Goal: Feedback & Contribution: Submit feedback/report problem

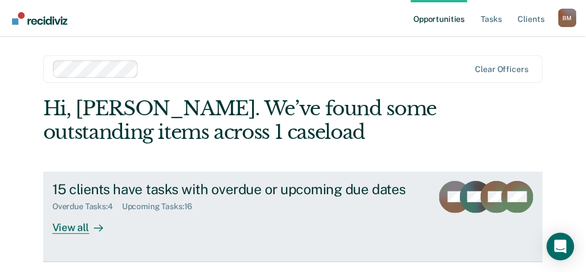
click at [85, 225] on div "View all" at bounding box center [84, 222] width 64 height 22
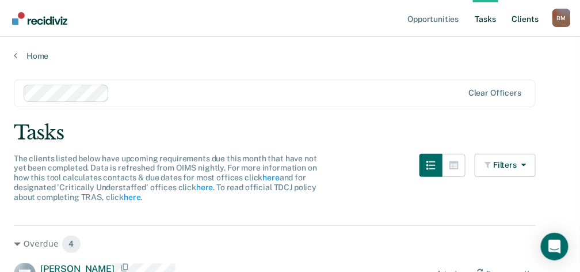
click at [531, 17] on link "Client s" at bounding box center [525, 18] width 31 height 37
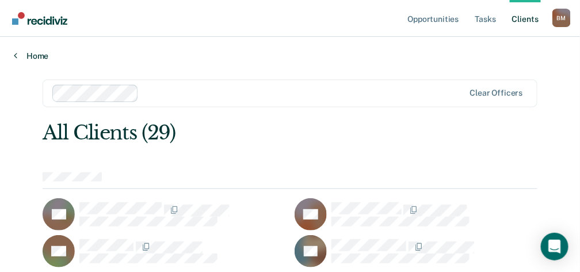
click at [16, 56] on icon at bounding box center [15, 55] width 3 height 9
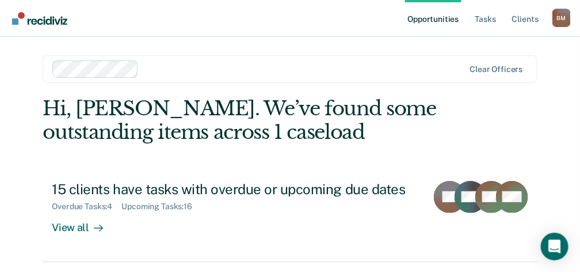
click at [439, 19] on link "Opportunities" at bounding box center [433, 18] width 56 height 37
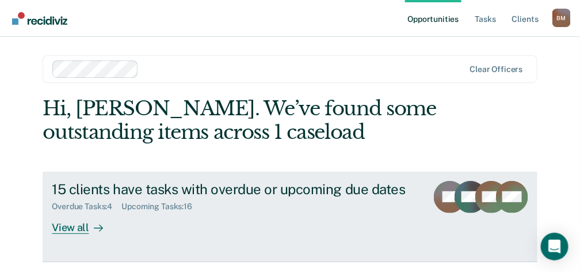
click at [69, 227] on div "View all" at bounding box center [84, 222] width 64 height 22
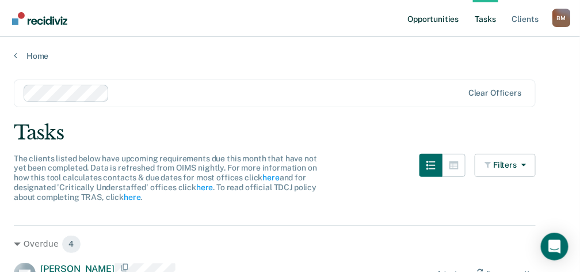
click at [427, 20] on link "Opportunities" at bounding box center [433, 18] width 56 height 37
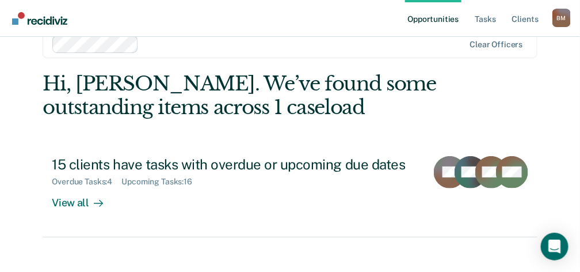
scroll to position [36, 0]
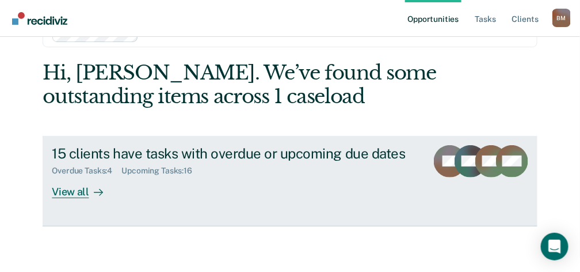
click at [165, 171] on div "Upcoming Tasks : 16" at bounding box center [162, 171] width 80 height 10
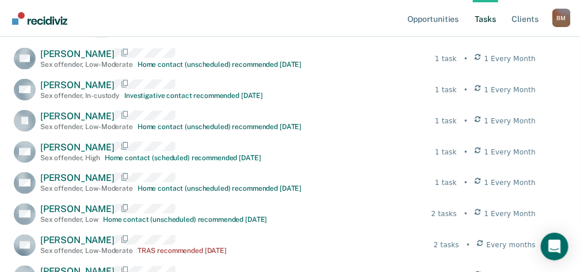
scroll to position [384, 0]
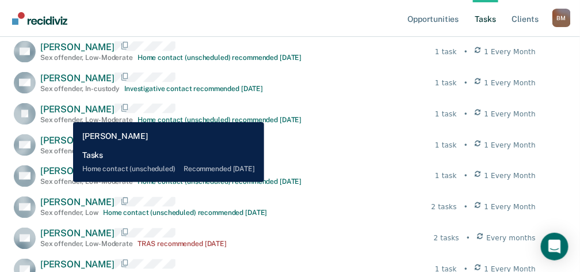
click at [64, 113] on span "[PERSON_NAME]" at bounding box center [77, 109] width 74 height 11
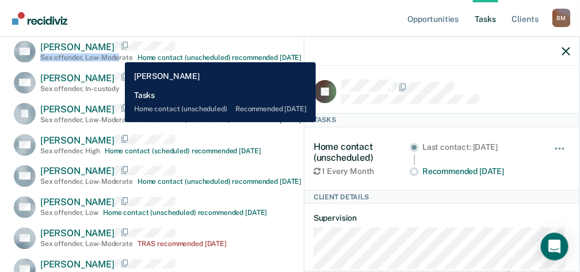
click at [116, 54] on div "[PERSON_NAME] Sex offender , Low-Moderate Home contact (unscheduled) recommende…" at bounding box center [171, 51] width 262 height 20
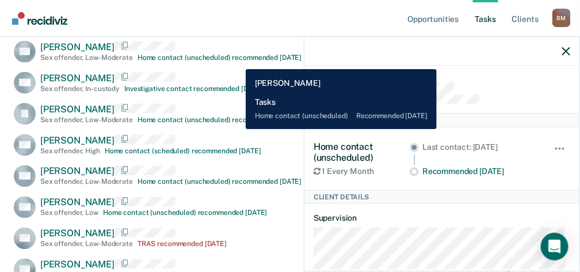
click at [237, 60] on div "Home contact (unscheduled) recommended [DATE]" at bounding box center [220, 58] width 165 height 8
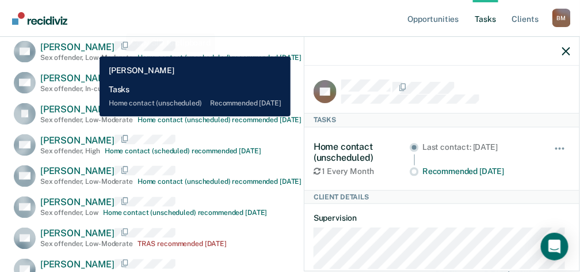
click at [90, 48] on span "[PERSON_NAME]" at bounding box center [77, 46] width 74 height 11
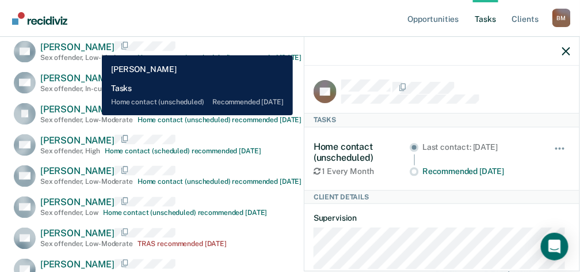
click at [93, 47] on span "[PERSON_NAME]" at bounding box center [77, 46] width 74 height 11
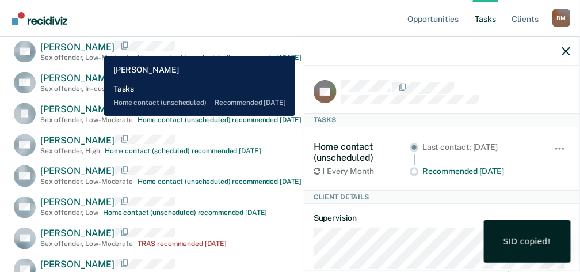
click at [96, 47] on span "[PERSON_NAME]" at bounding box center [77, 46] width 74 height 11
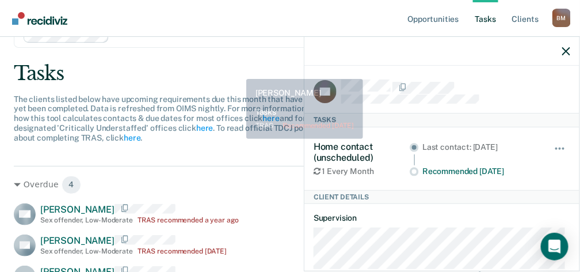
scroll to position [0, 0]
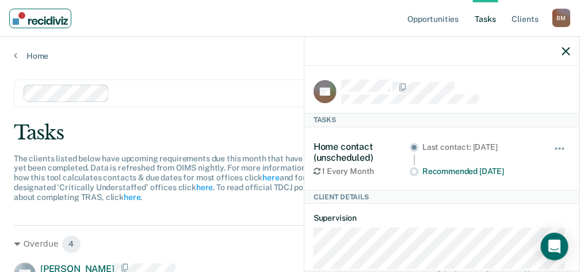
click at [37, 19] on img "Main navigation" at bounding box center [40, 18] width 55 height 13
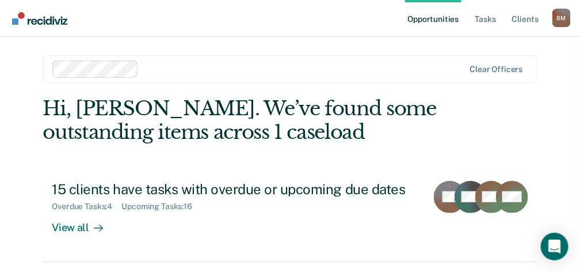
click at [488, 129] on div "Hi, [PERSON_NAME]. We’ve found some outstanding items across 1 caseload 15 clie…" at bounding box center [290, 179] width 495 height 165
click at [561, 20] on div "B M" at bounding box center [562, 18] width 18 height 18
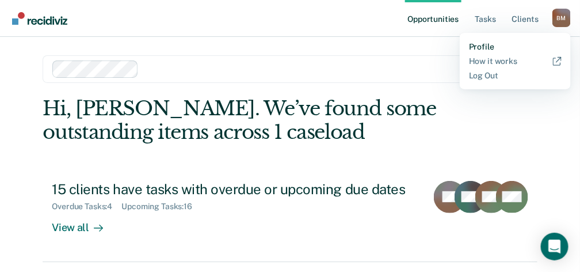
click at [484, 45] on link "Profile" at bounding box center [515, 47] width 93 height 10
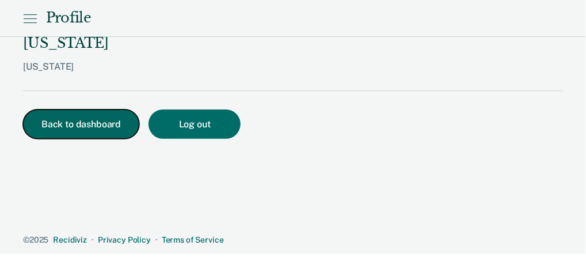
click at [84, 109] on button "Back to dashboard" at bounding box center [81, 123] width 116 height 29
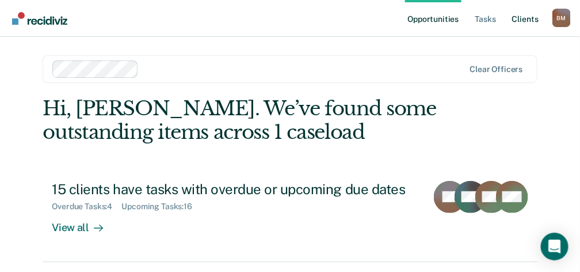
click at [527, 20] on link "Client s" at bounding box center [525, 18] width 31 height 37
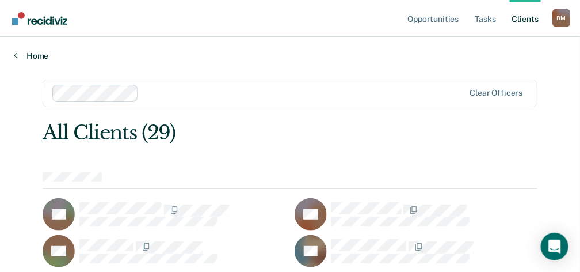
drag, startPoint x: 527, startPoint y: 20, endPoint x: 408, endPoint y: 56, distance: 124.6
click at [408, 56] on link "Home" at bounding box center [290, 56] width 553 height 10
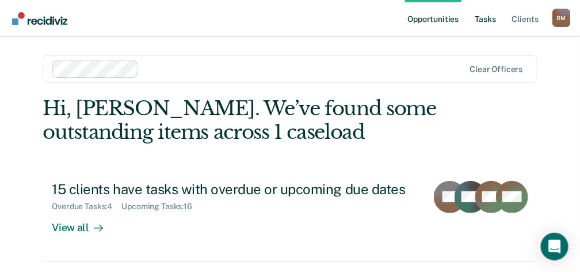
click at [487, 19] on link "Tasks" at bounding box center [485, 18] width 25 height 37
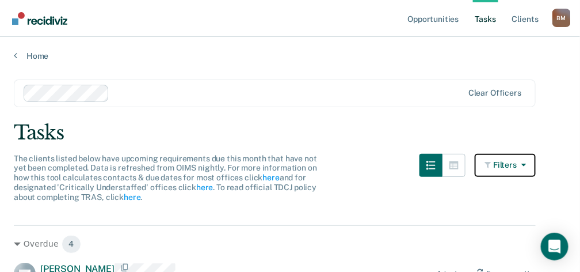
click at [518, 166] on button "Filters" at bounding box center [505, 165] width 61 height 23
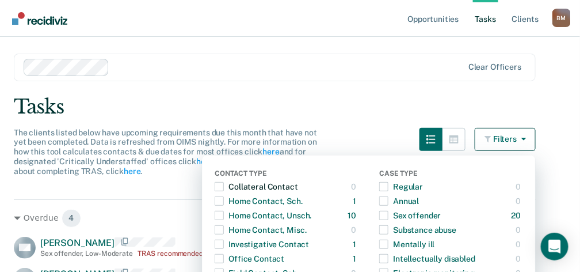
scroll to position [153, 0]
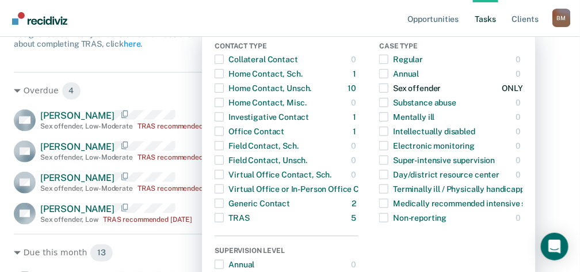
click at [389, 88] on span "button" at bounding box center [383, 88] width 9 height 9
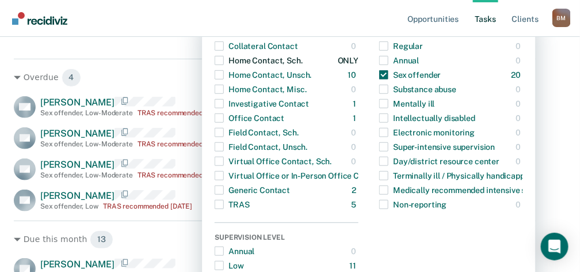
click at [224, 60] on span "button" at bounding box center [219, 60] width 9 height 9
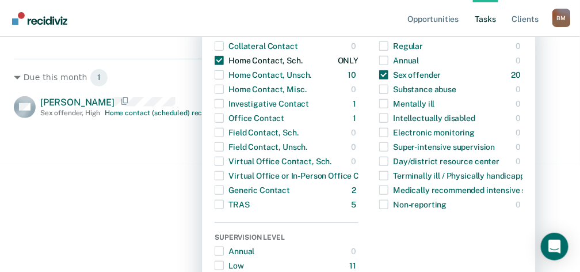
click at [224, 60] on span "button" at bounding box center [219, 60] width 9 height 9
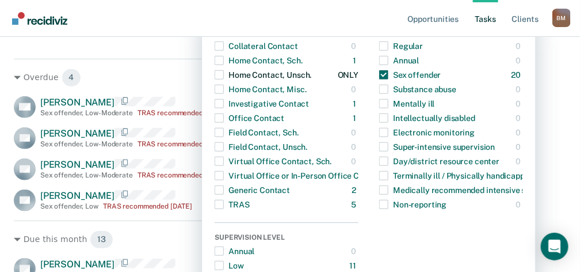
click at [224, 73] on span "button" at bounding box center [219, 74] width 9 height 9
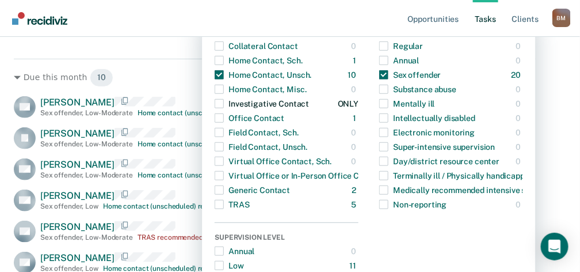
click at [224, 102] on span "button" at bounding box center [219, 103] width 9 height 9
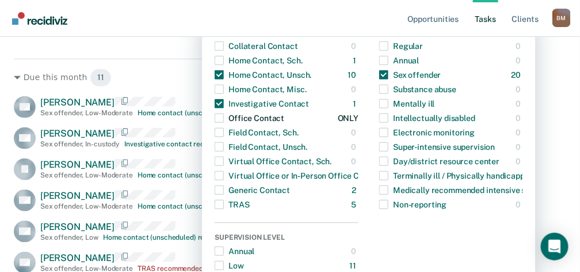
click at [224, 116] on span "button" at bounding box center [219, 117] width 9 height 9
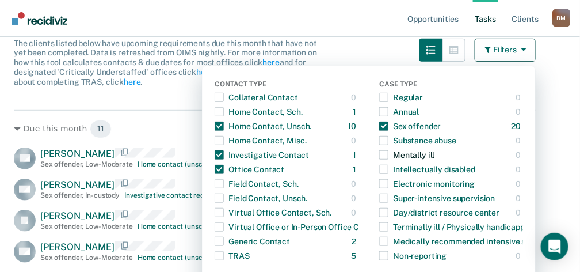
scroll to position [90, 0]
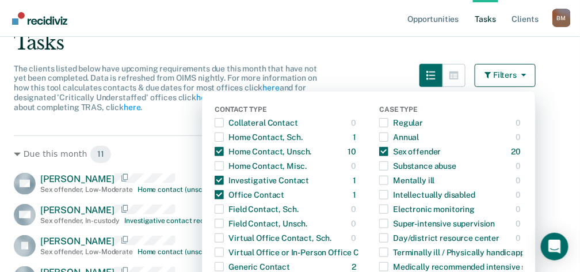
click at [180, 117] on div "The clients listed below have upcoming requirements due this month that have no…" at bounding box center [275, 95] width 522 height 62
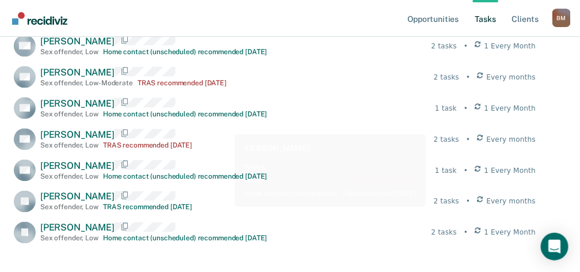
scroll to position [205, 0]
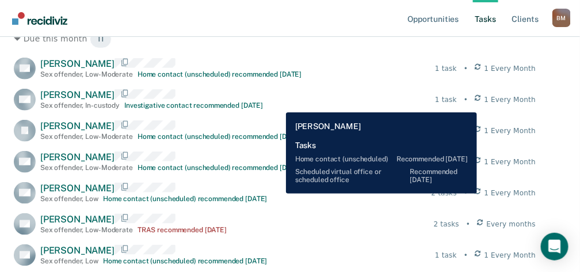
click at [457, 193] on div "2 tasks" at bounding box center [444, 193] width 25 height 10
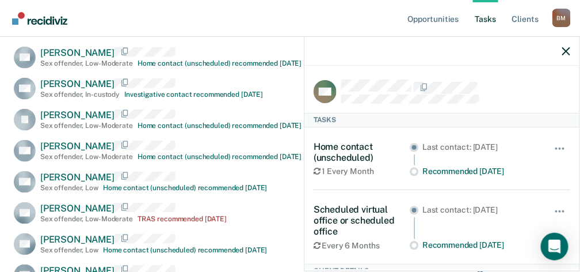
scroll to position [307, 0]
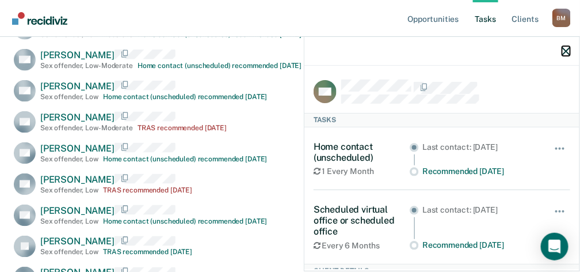
click at [566, 53] on icon "button" at bounding box center [567, 51] width 8 height 8
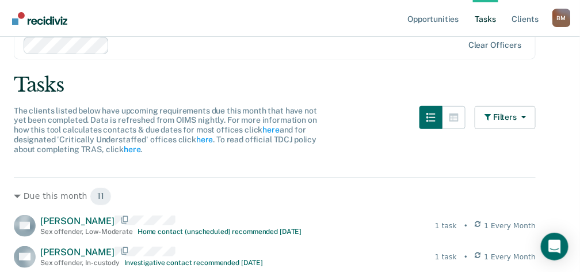
scroll to position [0, 0]
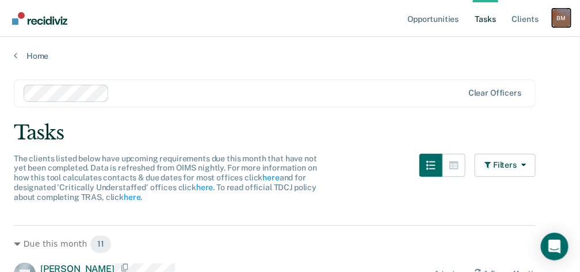
click at [560, 17] on div "B M" at bounding box center [562, 18] width 18 height 18
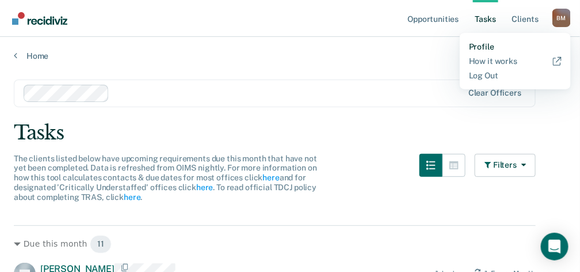
click at [489, 47] on link "Profile" at bounding box center [515, 47] width 93 height 10
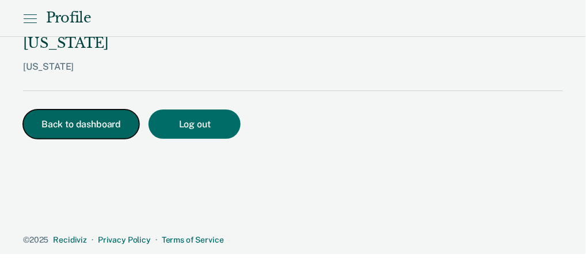
click at [72, 109] on button "Back to dashboard" at bounding box center [81, 123] width 116 height 29
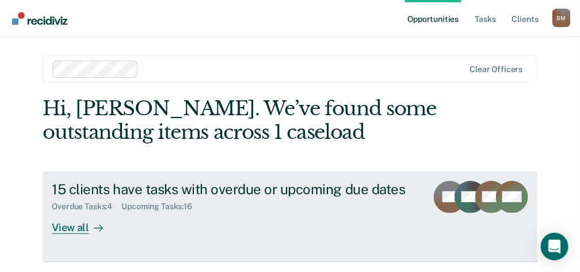
click at [63, 230] on div "View all" at bounding box center [84, 222] width 64 height 22
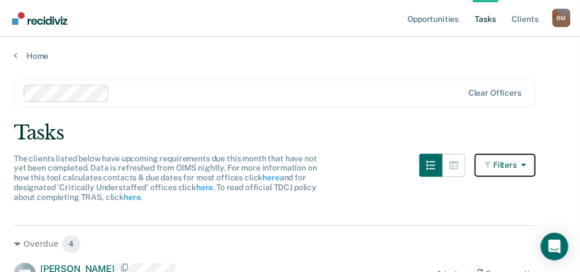
click at [511, 155] on button "Filters" at bounding box center [505, 165] width 61 height 23
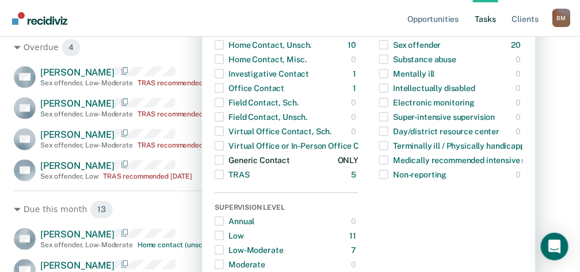
scroll to position [153, 0]
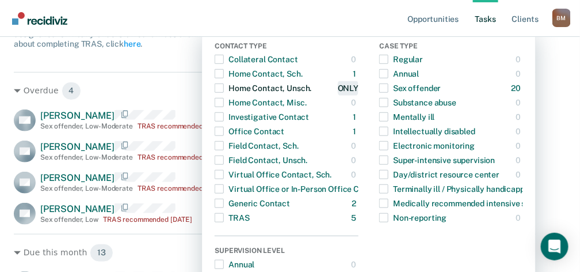
click at [359, 88] on div "ONLY" at bounding box center [348, 88] width 21 height 18
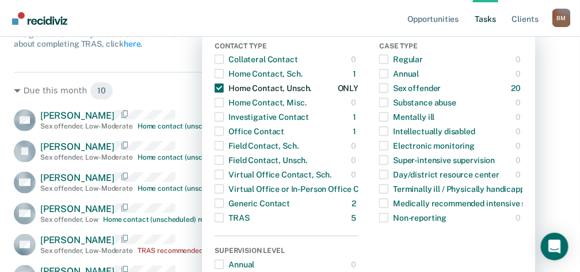
drag, startPoint x: 351, startPoint y: 90, endPoint x: 337, endPoint y: 94, distance: 14.6
click at [350, 90] on div "ONLY" at bounding box center [348, 88] width 21 height 18
click at [295, 94] on div "Home Contact, Unsch." at bounding box center [263, 88] width 97 height 18
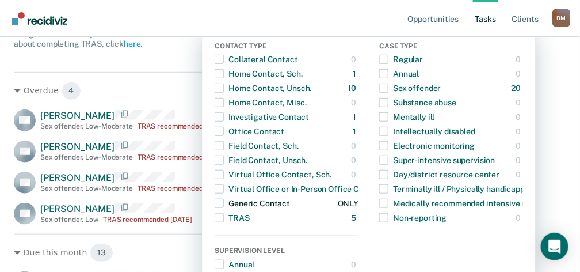
click at [286, 206] on div "Generic Contact" at bounding box center [252, 203] width 75 height 18
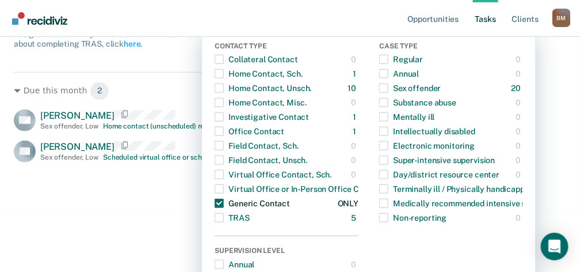
click at [240, 200] on div "Generic Contact" at bounding box center [252, 203] width 75 height 18
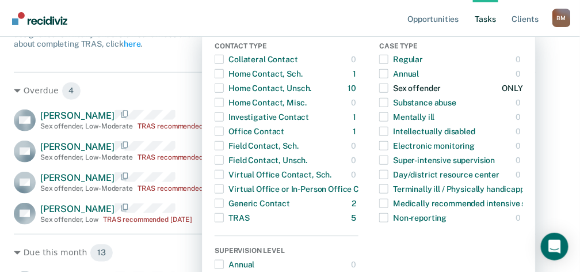
click at [438, 84] on div "Sex offender" at bounding box center [410, 88] width 62 height 18
click at [416, 88] on div "Sex offender" at bounding box center [410, 88] width 62 height 18
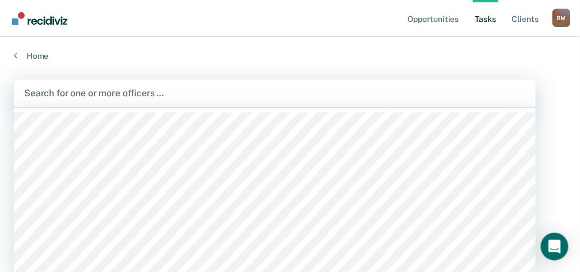
scroll to position [7, 0]
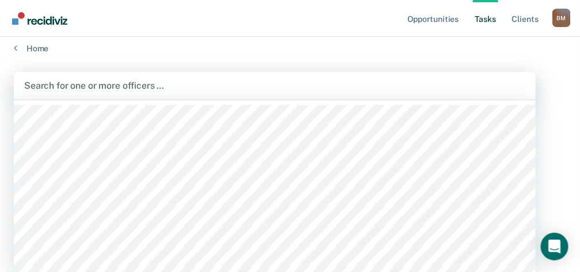
click at [126, 95] on div "Search for one or more officers …" at bounding box center [275, 86] width 522 height 28
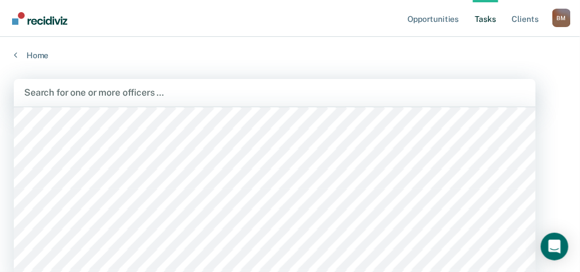
click at [168, 81] on div "Search for one or more officers …" at bounding box center [275, 93] width 522 height 28
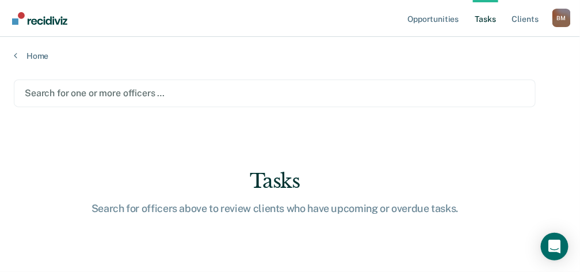
scroll to position [7, 0]
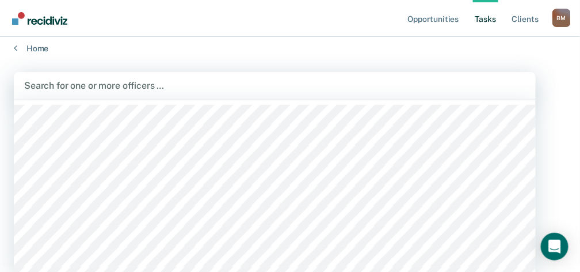
click at [185, 87] on div at bounding box center [275, 85] width 502 height 13
type input "mcd"
click at [153, 84] on div at bounding box center [288, 85] width 350 height 13
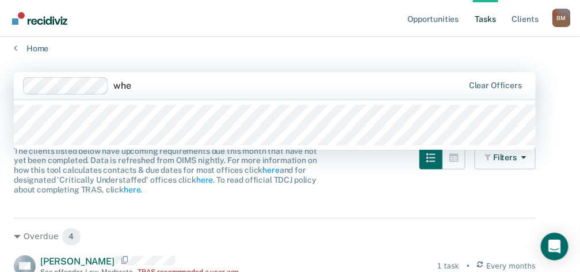
type input "whee"
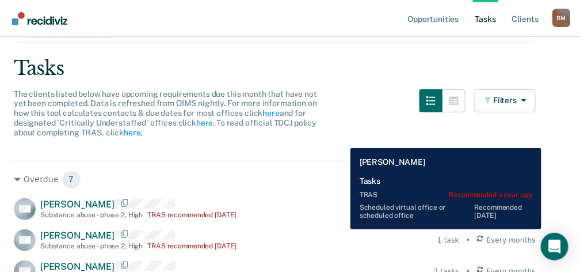
scroll to position [0, 0]
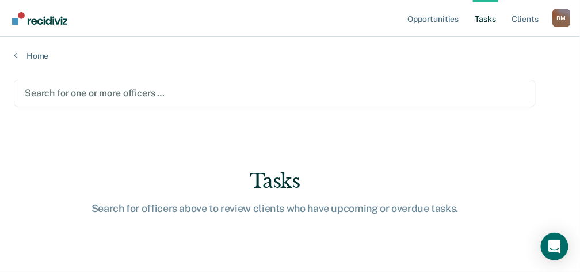
click at [179, 90] on div at bounding box center [275, 92] width 500 height 13
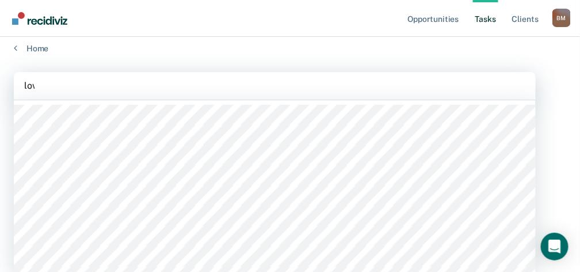
scroll to position [1, 0]
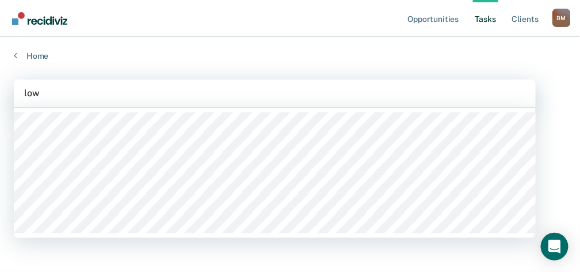
type input "lowr"
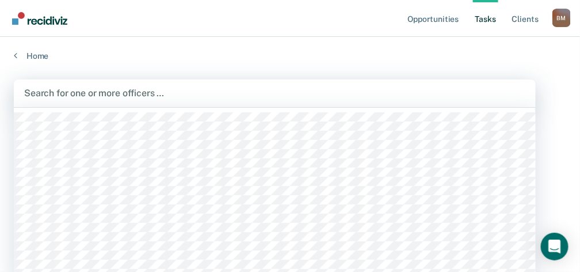
scroll to position [7, 0]
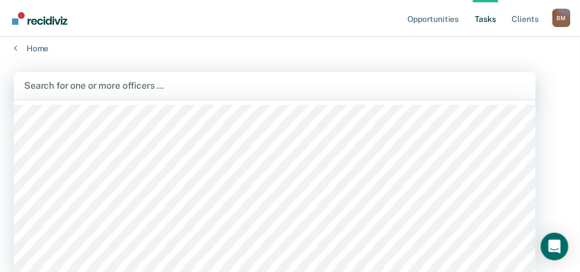
click at [165, 96] on div "Search for one or more officers …" at bounding box center [275, 86] width 522 height 28
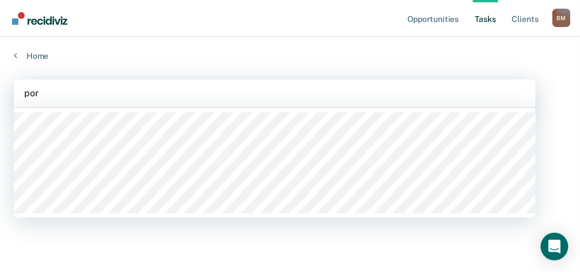
scroll to position [1, 0]
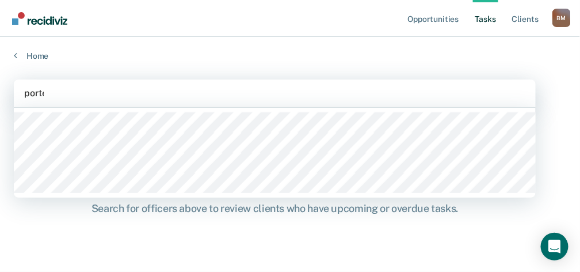
type input "[PERSON_NAME]"
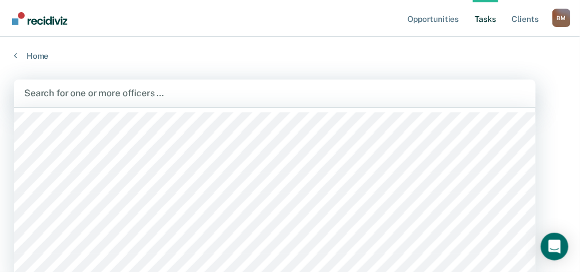
scroll to position [7, 0]
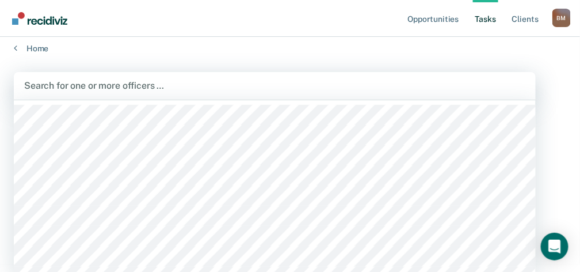
click at [158, 94] on div "Search for one or more officers …" at bounding box center [275, 86] width 522 height 28
type input "ware"
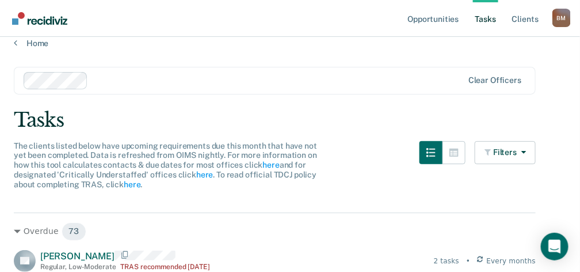
scroll to position [0, 0]
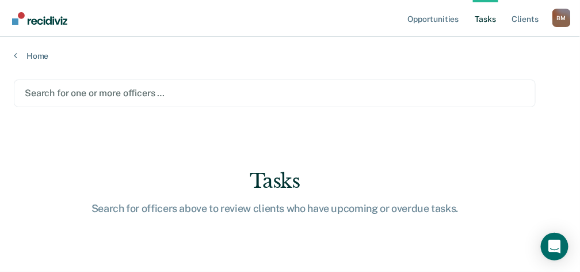
click at [155, 100] on div "option [PERSON_NAME], deselected. Search for one or more officers …" at bounding box center [275, 93] width 522 height 28
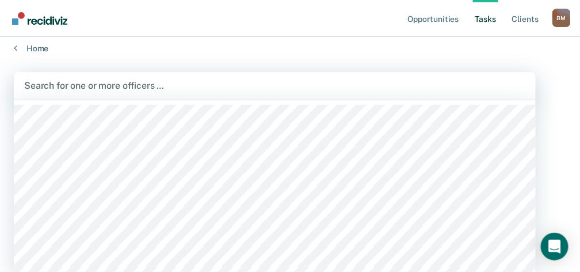
scroll to position [1, 0]
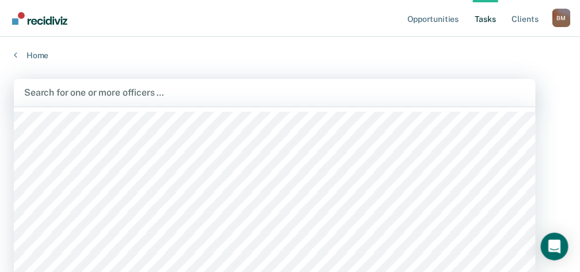
click at [149, 89] on div at bounding box center [275, 92] width 502 height 13
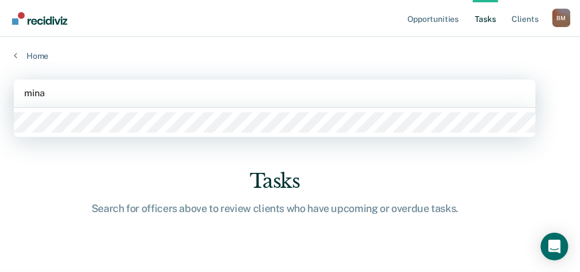
type input "minar"
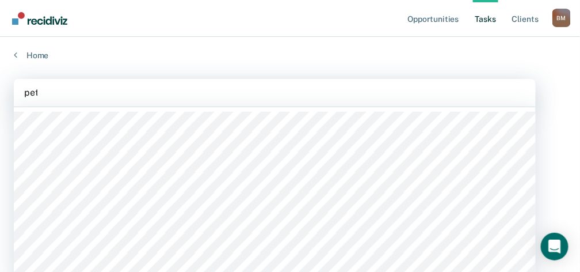
type input "[PERSON_NAME]"
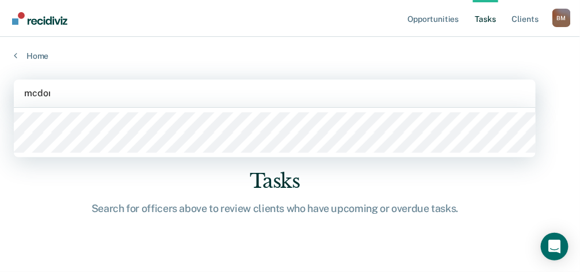
type input "mcdona"
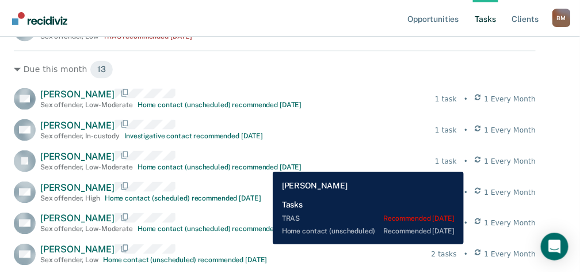
scroll to position [353, 0]
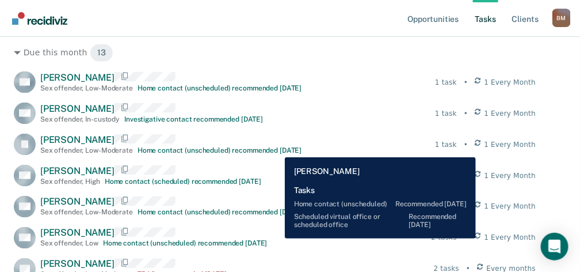
click at [457, 238] on div "2 tasks" at bounding box center [444, 238] width 25 height 10
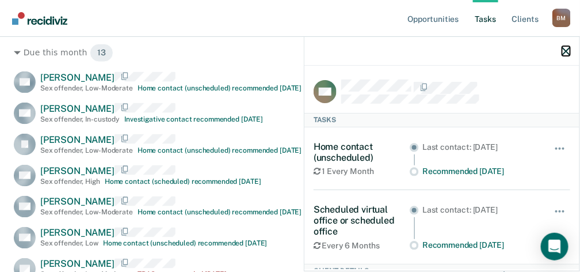
click at [569, 51] on icon "button" at bounding box center [567, 51] width 8 height 8
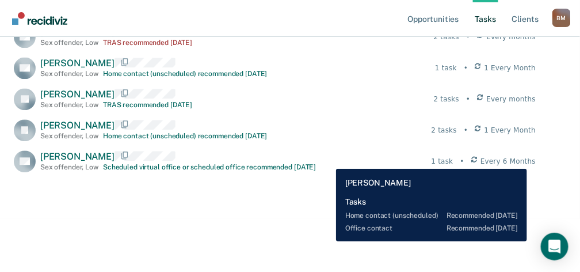
scroll to position [661, 0]
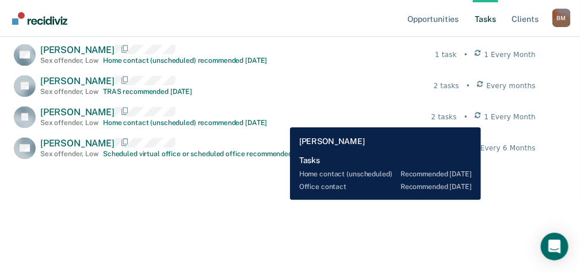
click at [457, 119] on div "2 tasks" at bounding box center [444, 117] width 25 height 10
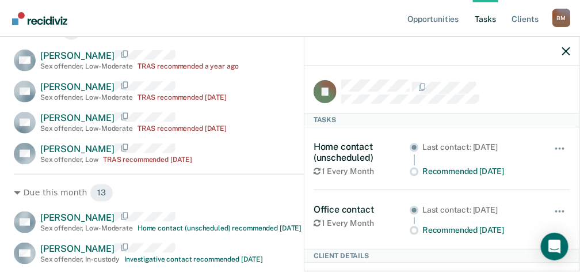
scroll to position [200, 0]
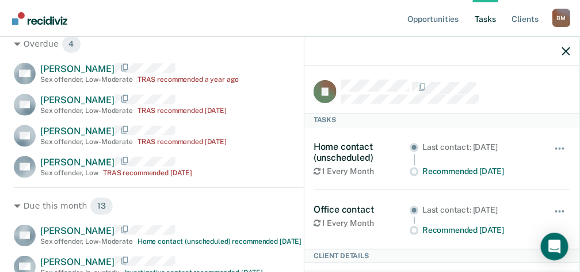
click at [247, 22] on nav "Opportunities Tasks Client s [PERSON_NAME] [PERSON_NAME] Profile How it works L…" at bounding box center [290, 18] width 580 height 37
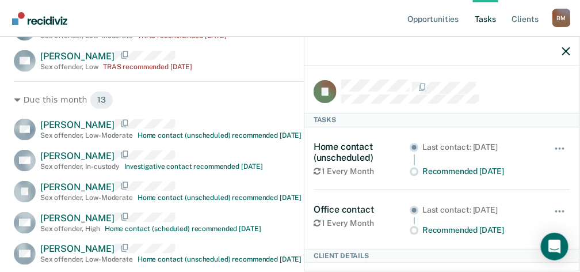
scroll to position [315, 0]
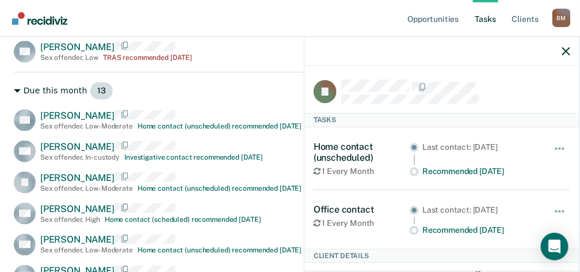
click at [16, 90] on icon at bounding box center [17, 90] width 7 height 3
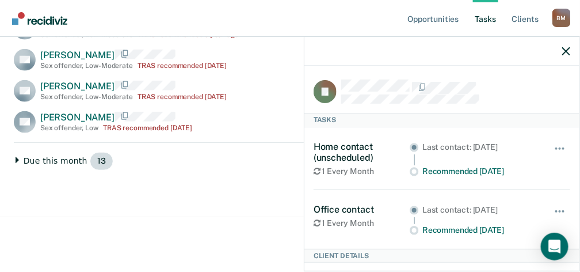
scroll to position [247, 0]
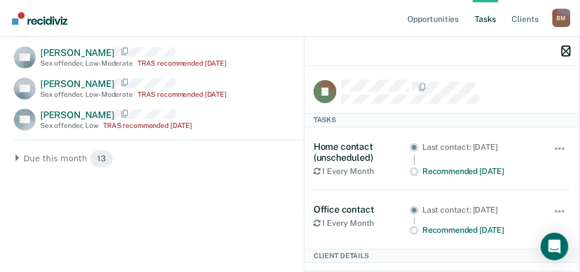
drag, startPoint x: 567, startPoint y: 50, endPoint x: 561, endPoint y: 50, distance: 6.4
click at [566, 50] on icon "button" at bounding box center [567, 51] width 8 height 8
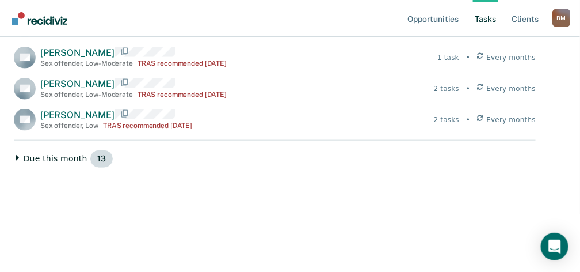
click at [17, 159] on icon at bounding box center [17, 157] width 3 height 7
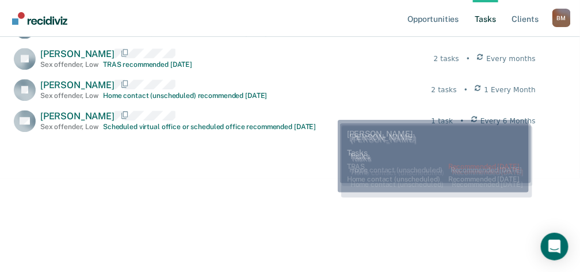
scroll to position [693, 0]
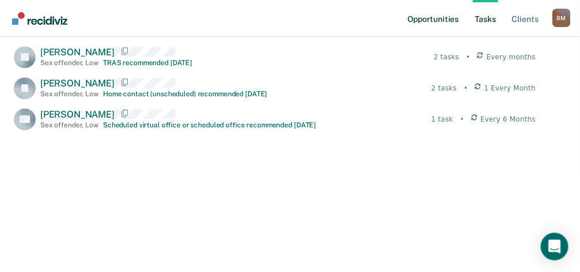
click at [437, 16] on link "Opportunities" at bounding box center [433, 18] width 56 height 37
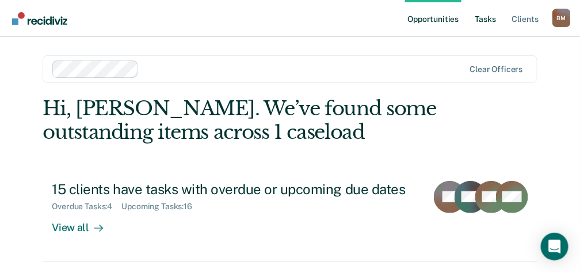
click at [491, 18] on link "Tasks" at bounding box center [485, 18] width 25 height 37
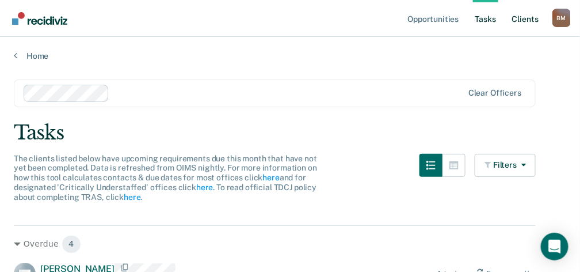
click at [527, 20] on link "Client s" at bounding box center [525, 18] width 31 height 37
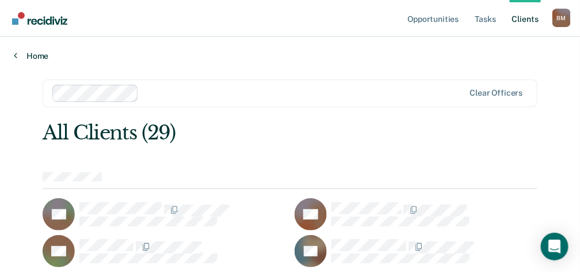
click at [21, 54] on link "Home" at bounding box center [290, 56] width 553 height 10
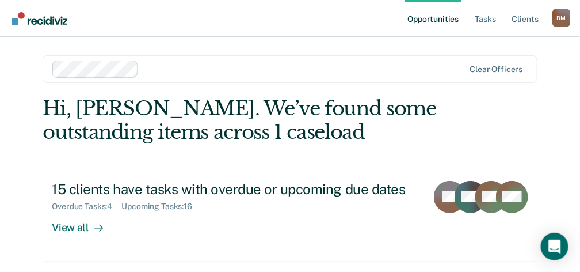
scroll to position [36, 0]
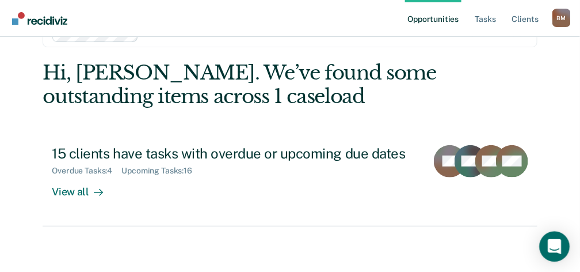
click at [558, 248] on icon "Open Intercom Messenger" at bounding box center [554, 246] width 13 height 15
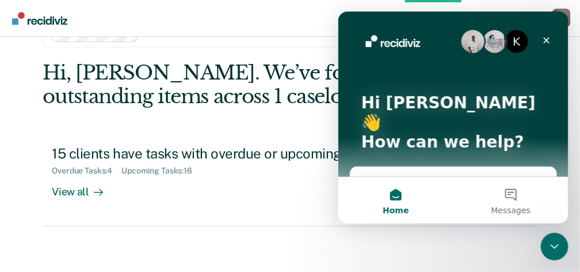
scroll to position [0, 0]
click at [427, 176] on div "Send us a message" at bounding box center [446, 182] width 169 height 12
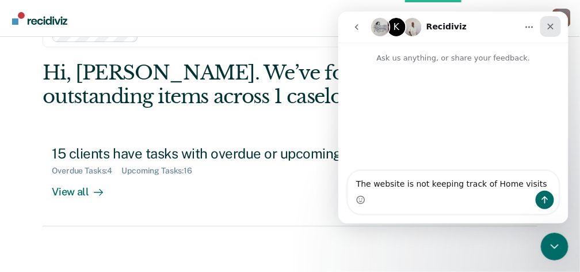
type textarea "The website is not keeping track of Home visits"
click at [553, 26] on icon "Close" at bounding box center [550, 25] width 9 height 9
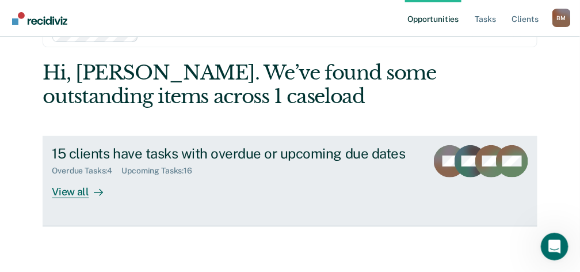
click at [70, 192] on div "View all" at bounding box center [84, 187] width 64 height 22
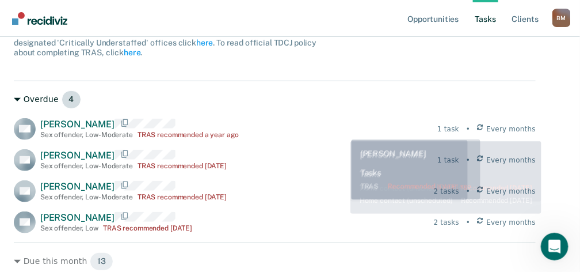
scroll to position [115, 0]
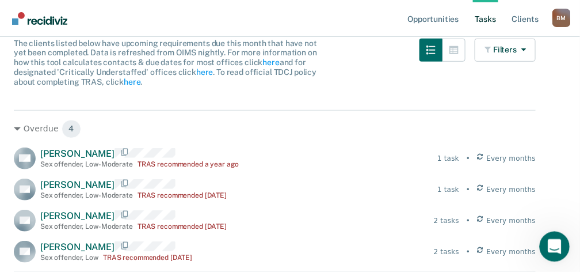
click at [552, 239] on icon "Open Intercom Messenger" at bounding box center [553, 245] width 19 height 19
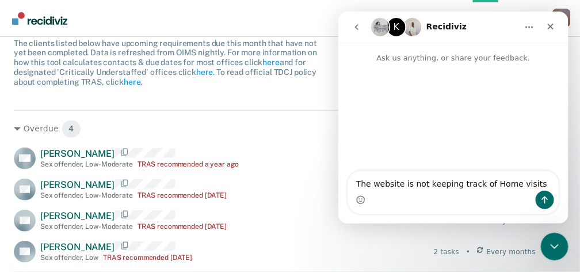
click at [412, 192] on div "Intercom messenger" at bounding box center [453, 199] width 211 height 18
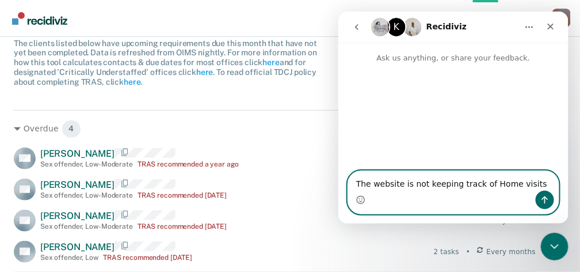
click at [525, 183] on textarea "The website is not keeping track of Home visits" at bounding box center [453, 180] width 211 height 20
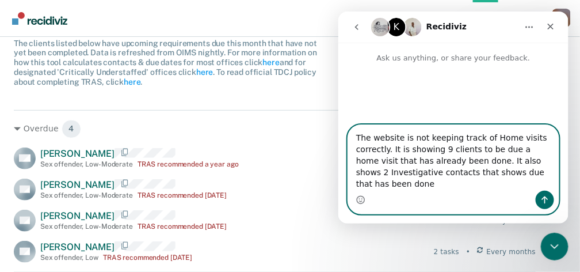
scroll to position [0, 0]
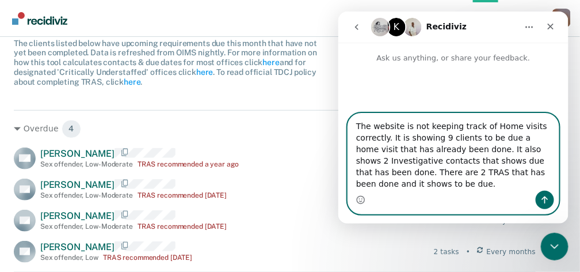
type textarea "The website is not keeping track of Home visits correctly. It is showing 9 clie…"
click at [548, 198] on icon "Send a message…" at bounding box center [544, 199] width 9 height 9
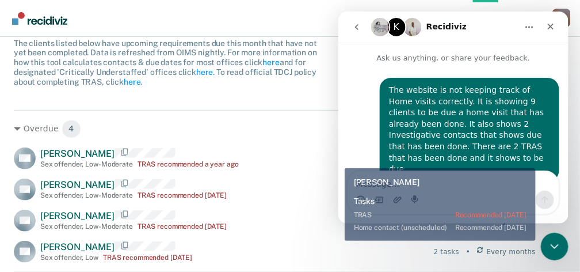
scroll to position [44, 0]
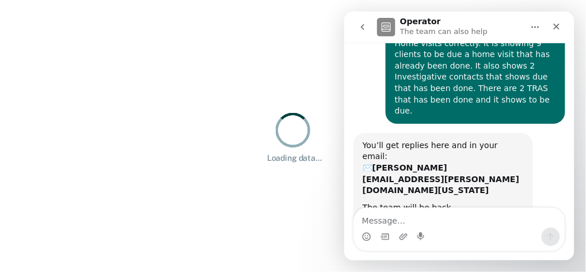
scroll to position [60, 0]
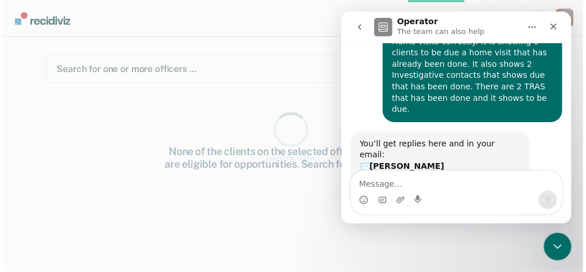
scroll to position [97, 0]
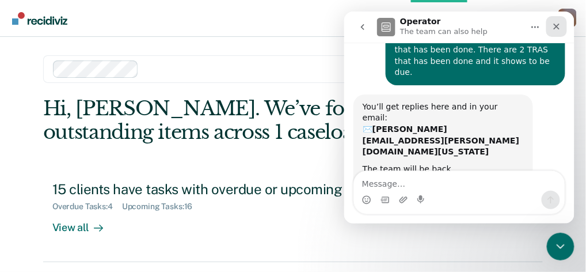
click at [560, 25] on icon "Close" at bounding box center [556, 25] width 9 height 9
